Goal: Navigation & Orientation: Find specific page/section

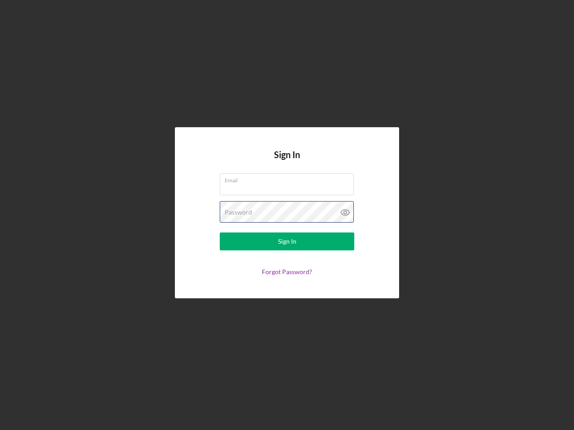
click at [287, 215] on div "Password" at bounding box center [287, 212] width 135 height 22
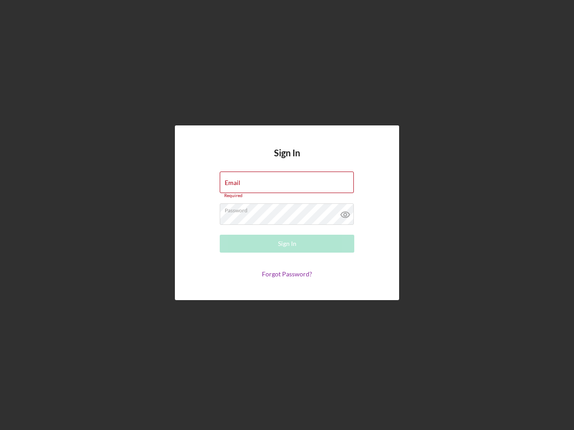
click at [345, 213] on icon at bounding box center [345, 215] width 22 height 22
